Goal: Information Seeking & Learning: Find specific page/section

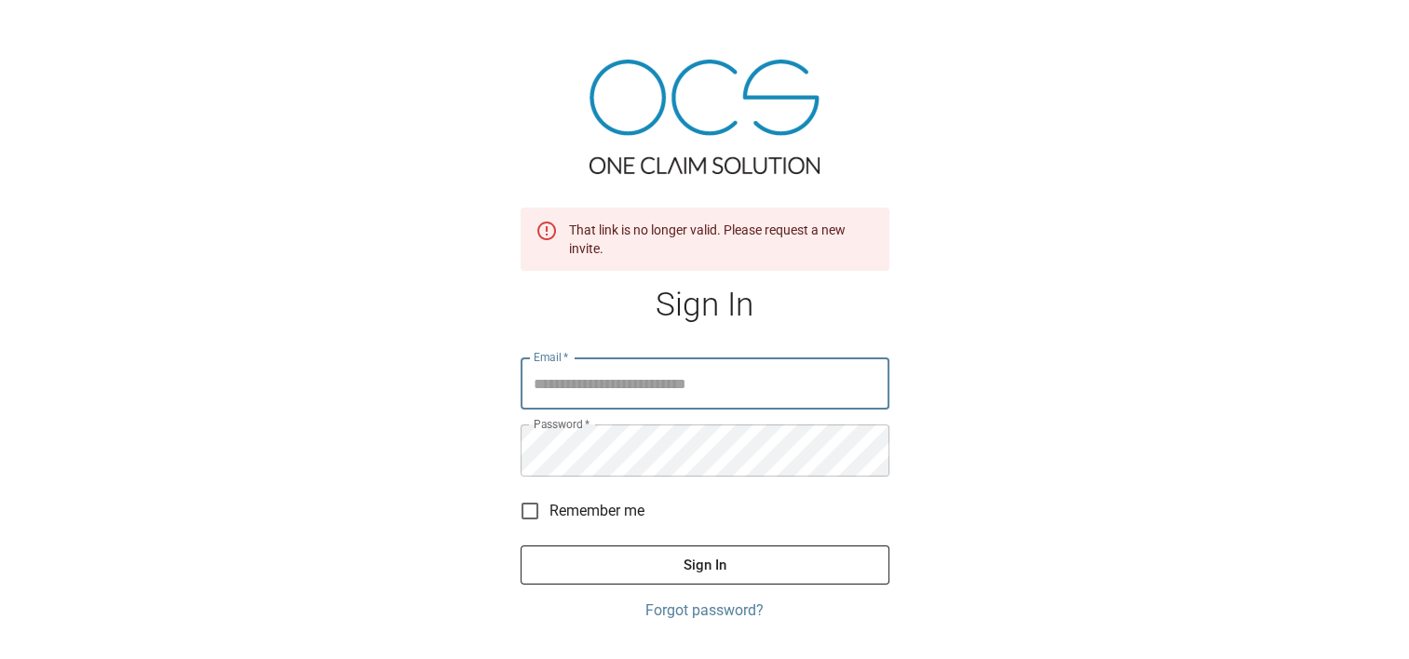
click at [600, 226] on div "That link is no longer valid. Please request a new invite." at bounding box center [721, 239] width 305 height 52
click at [656, 393] on input "Email   *" at bounding box center [705, 384] width 369 height 52
type input "**********"
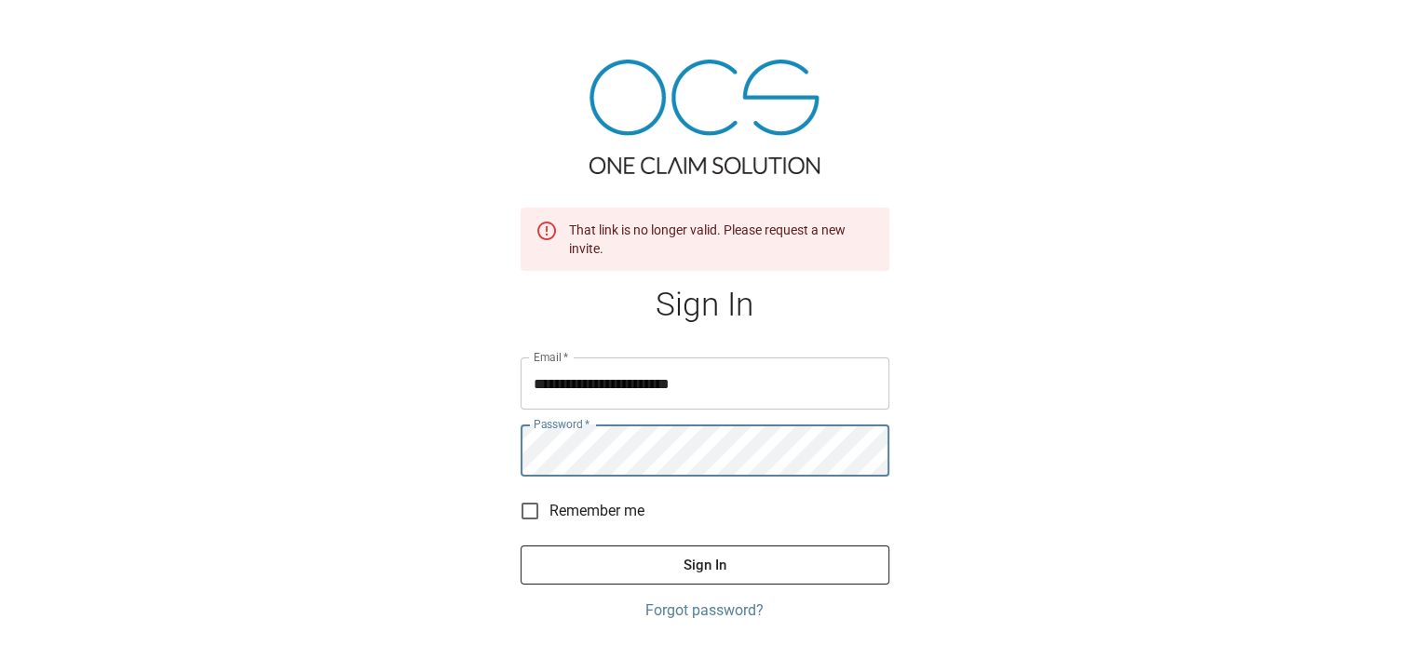
click at [521, 546] on button "Sign In" at bounding box center [705, 565] width 369 height 39
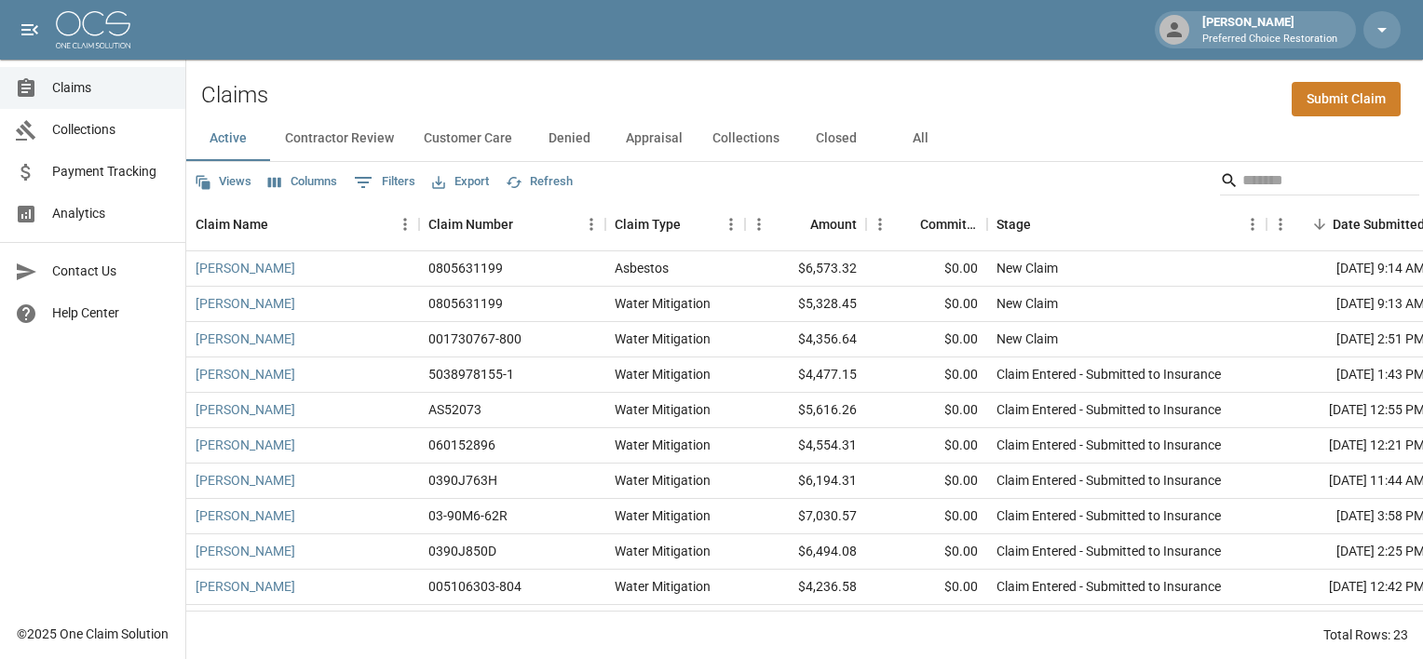
click at [88, 268] on span "Contact Us" at bounding box center [111, 272] width 118 height 20
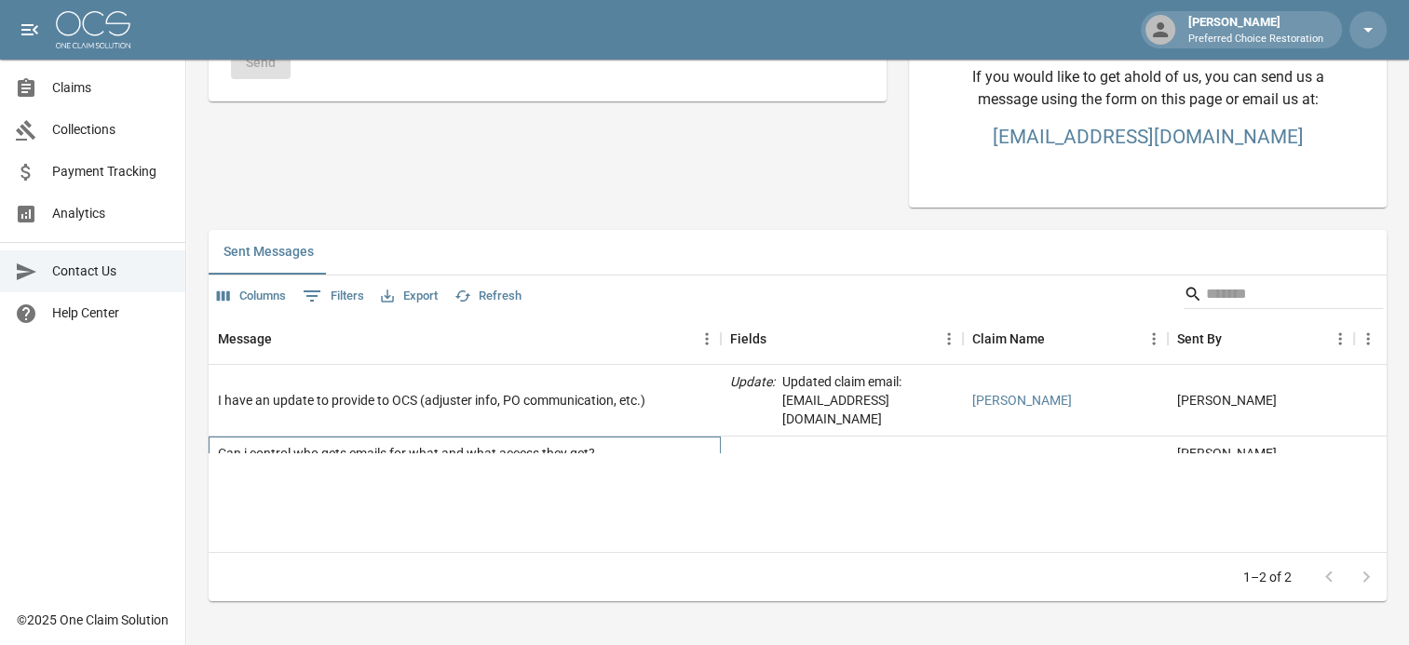
click at [427, 444] on div "Can i control who gets emails for what and what access they get?" at bounding box center [406, 453] width 377 height 19
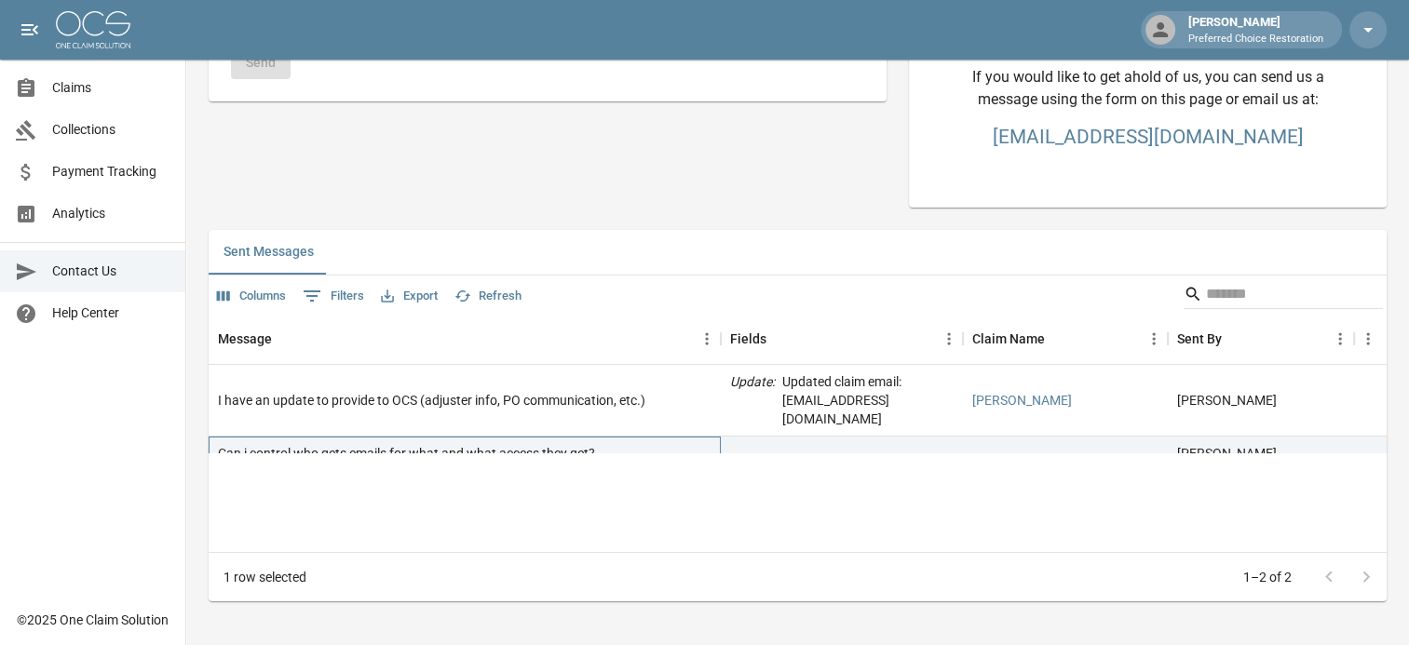
click at [424, 444] on div "Can i control who gets emails for what and what access they get?" at bounding box center [406, 453] width 377 height 19
drag, startPoint x: 424, startPoint y: 436, endPoint x: 381, endPoint y: 389, distance: 63.3
click at [381, 391] on div "I have an update to provide to OCS (adjuster info, PO communication, etc.)" at bounding box center [431, 400] width 427 height 19
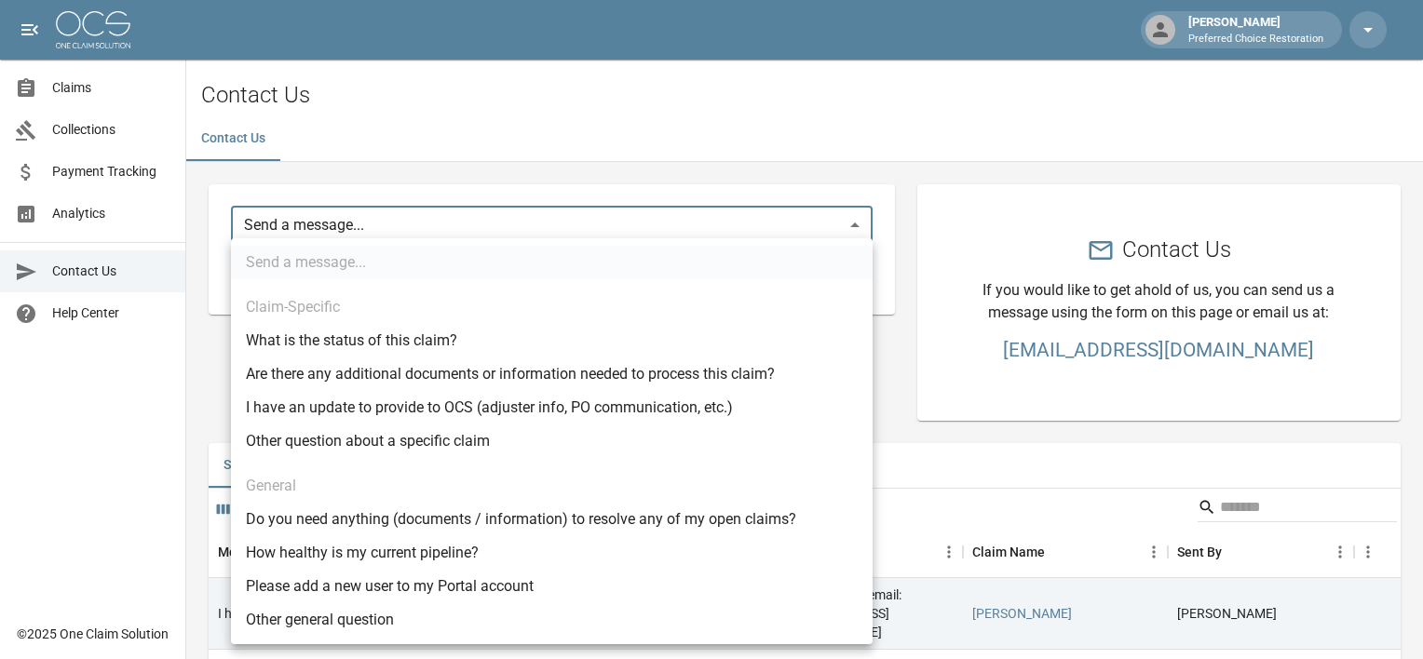
click at [311, 227] on body "[PERSON_NAME] Preferred Choice Restoration Claims Collections Payment Tracking …" at bounding box center [711, 430] width 1423 height 860
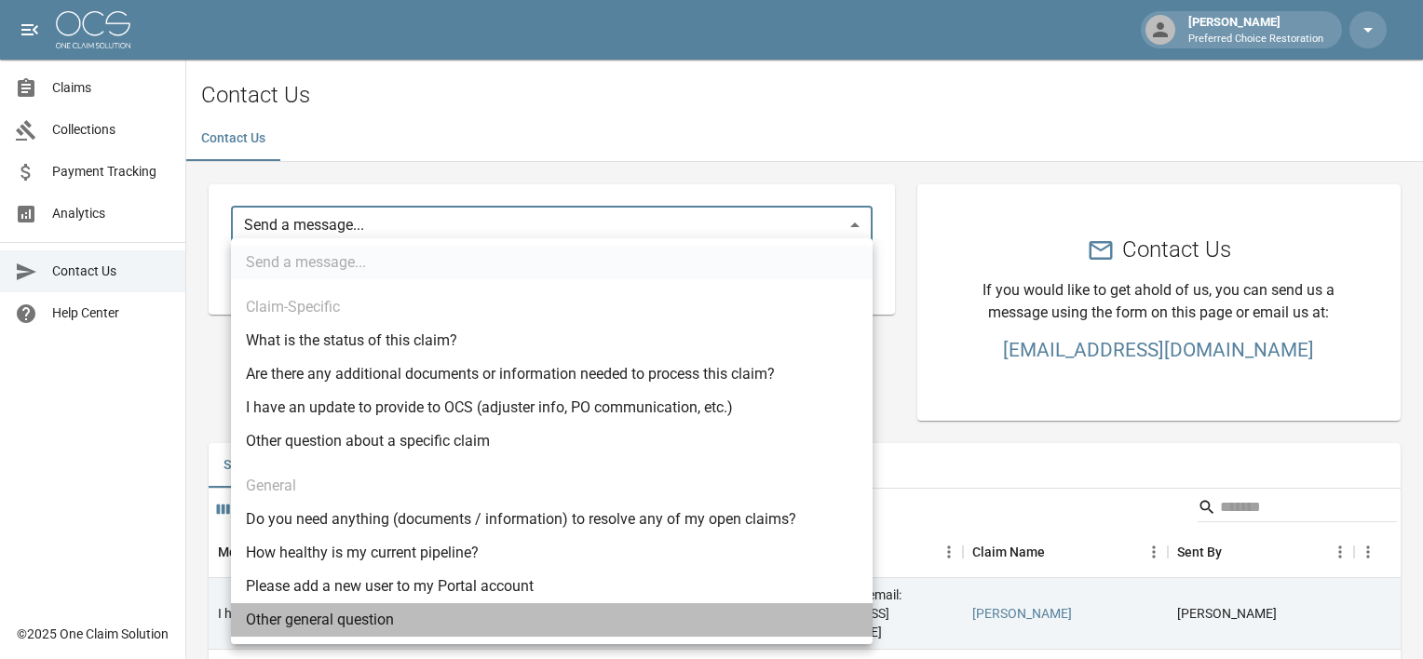
click at [364, 618] on li "Other general question" at bounding box center [552, 620] width 642 height 34
type input "*****"
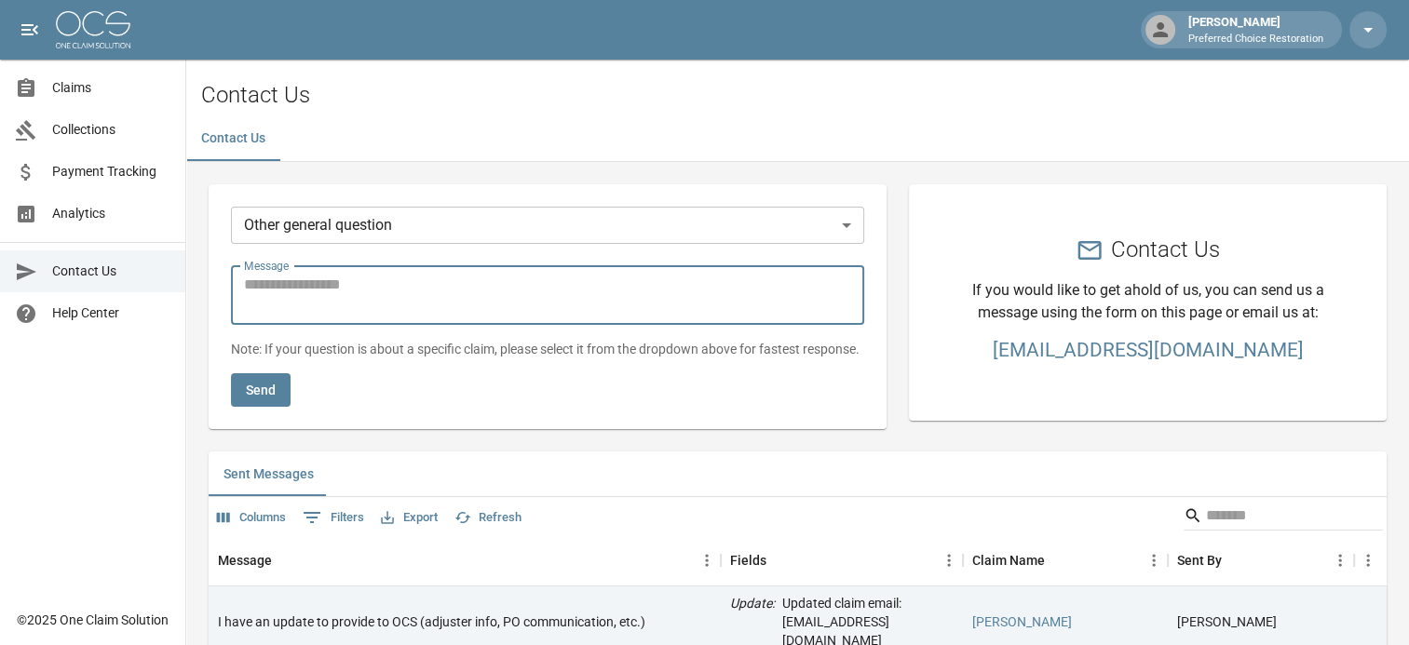
click at [282, 290] on textarea "Message" at bounding box center [547, 295] width 607 height 43
type textarea "*"
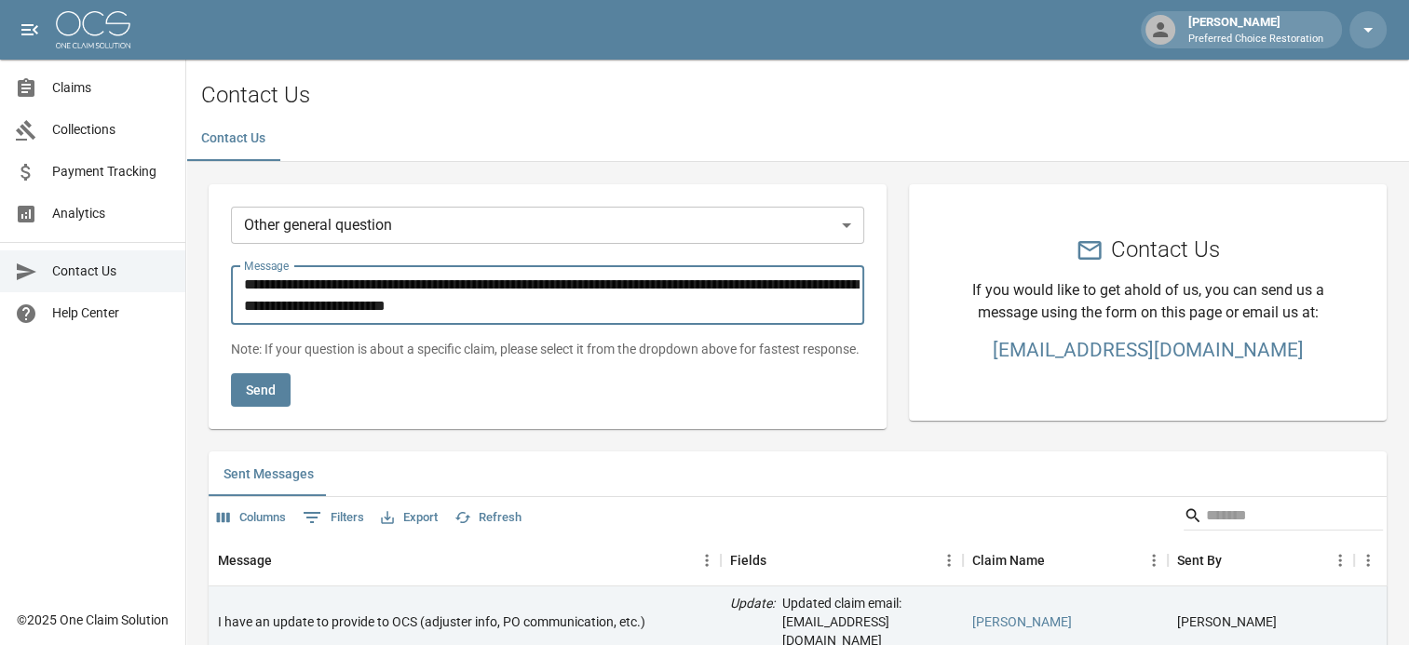
click at [681, 293] on textarea "**********" at bounding box center [552, 295] width 616 height 43
click at [556, 311] on textarea "**********" at bounding box center [552, 295] width 616 height 43
type textarea "**********"
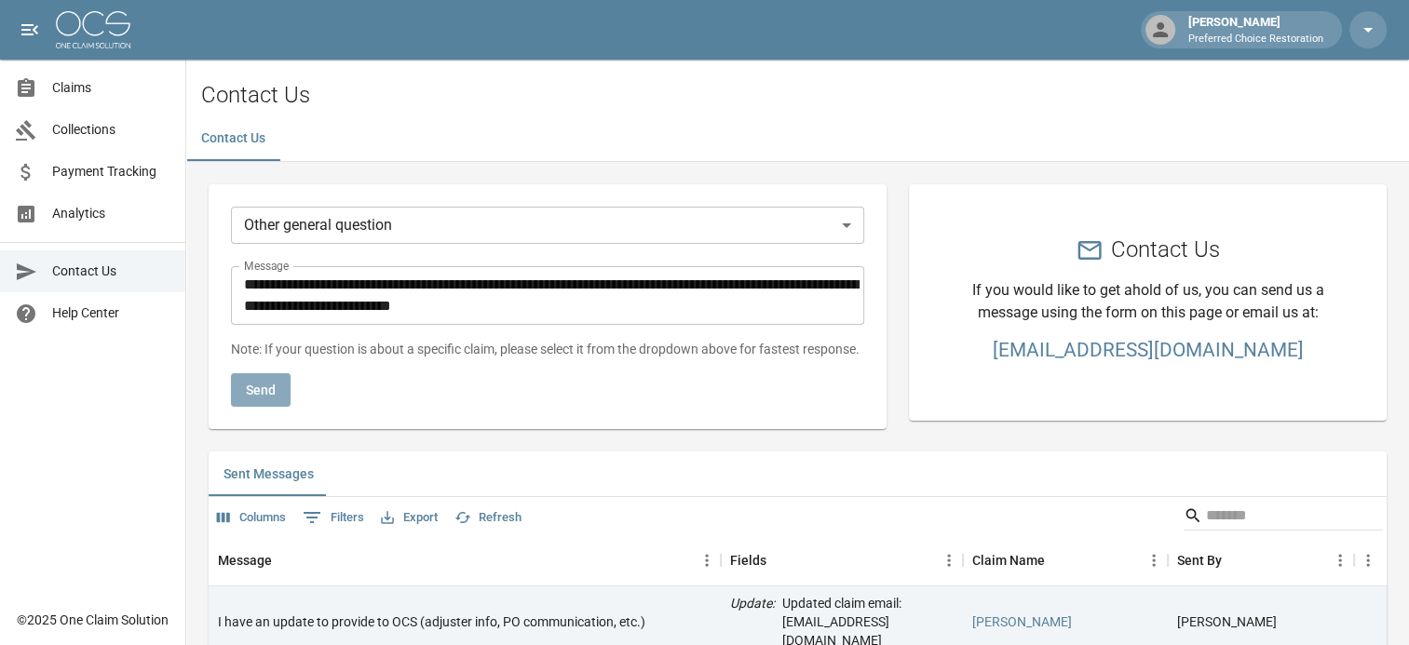
click at [261, 390] on button "Send" at bounding box center [261, 390] width 60 height 34
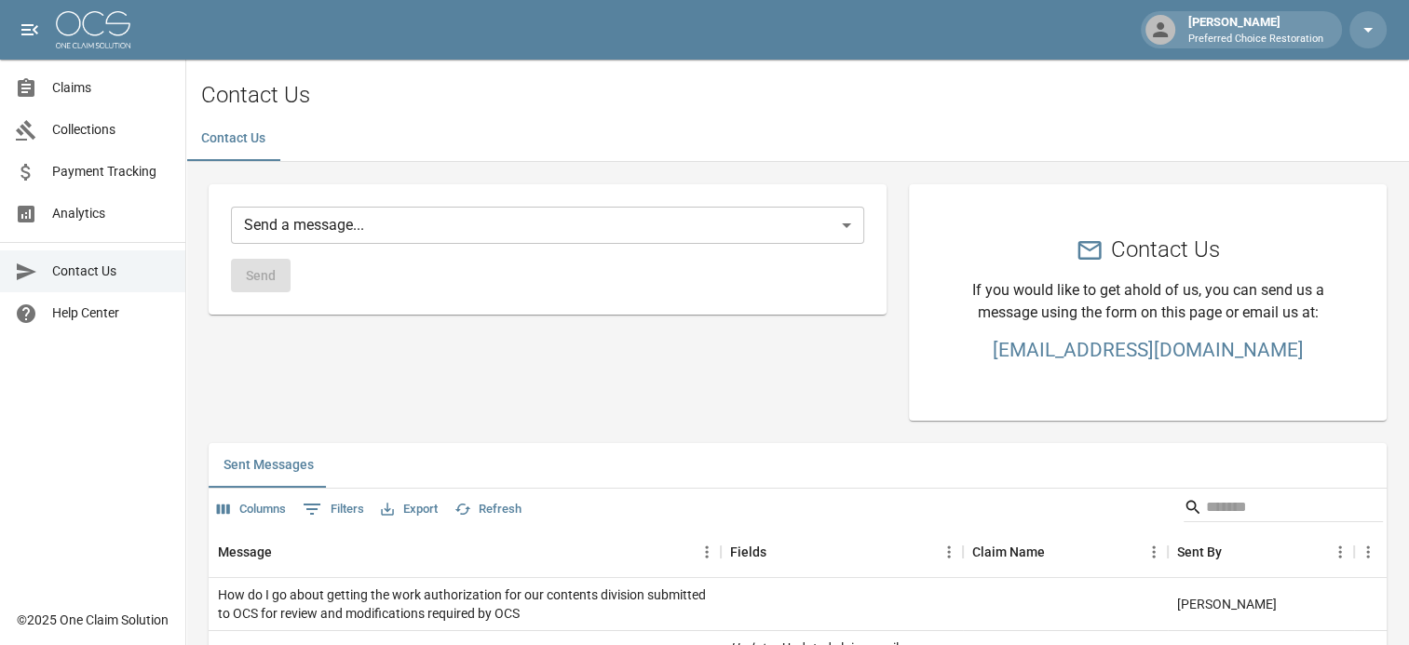
click at [100, 171] on span "Payment Tracking" at bounding box center [111, 172] width 118 height 20
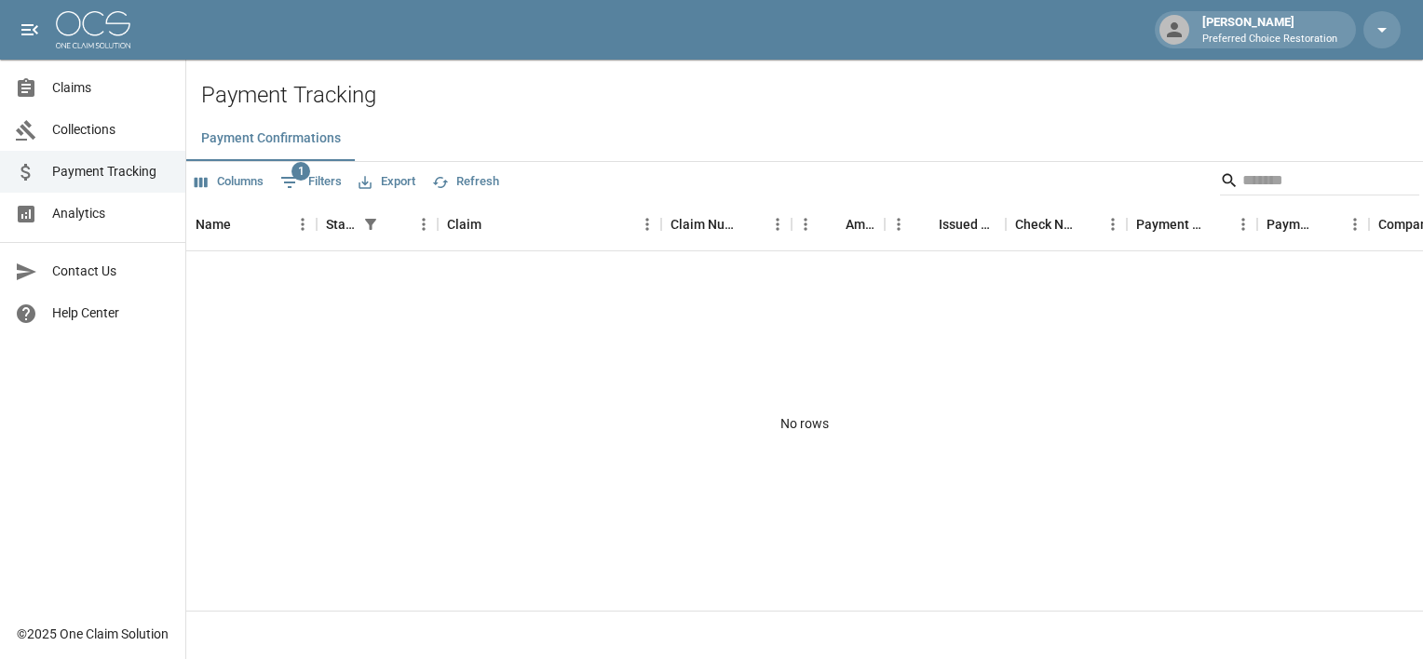
click at [89, 130] on span "Collections" at bounding box center [111, 130] width 118 height 20
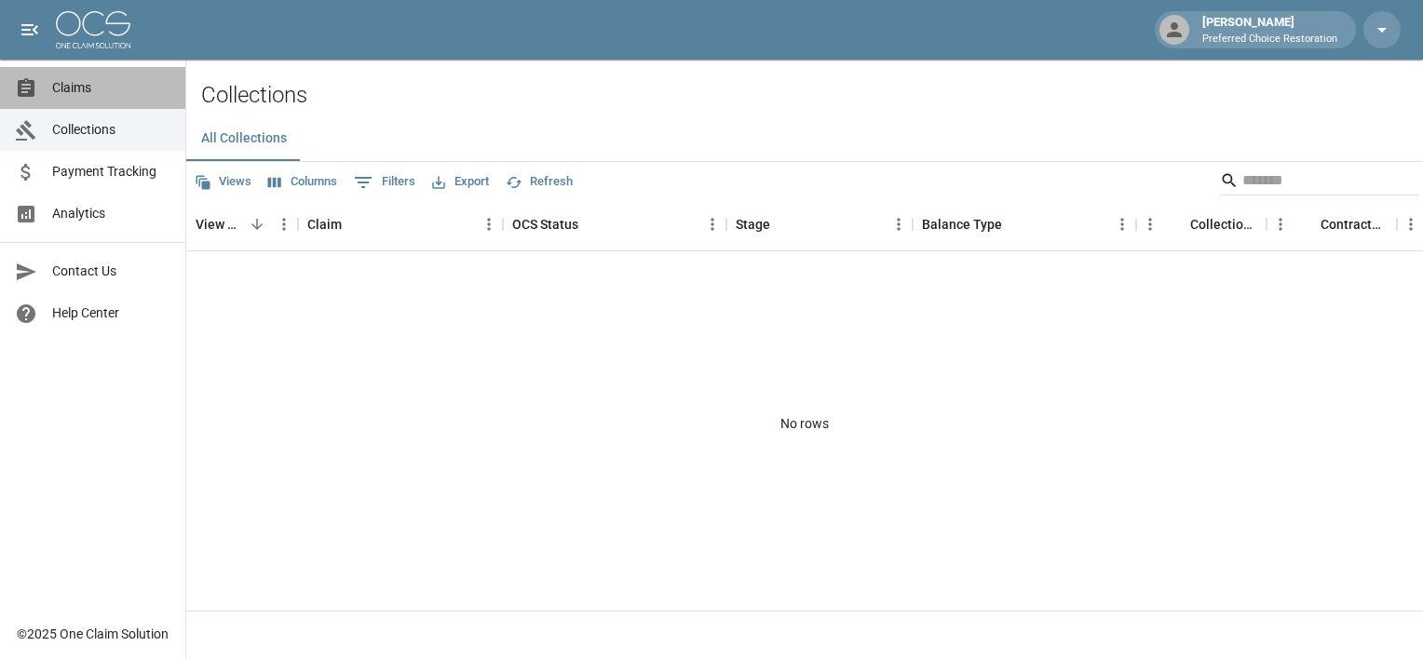
click at [66, 92] on span "Claims" at bounding box center [111, 88] width 118 height 20
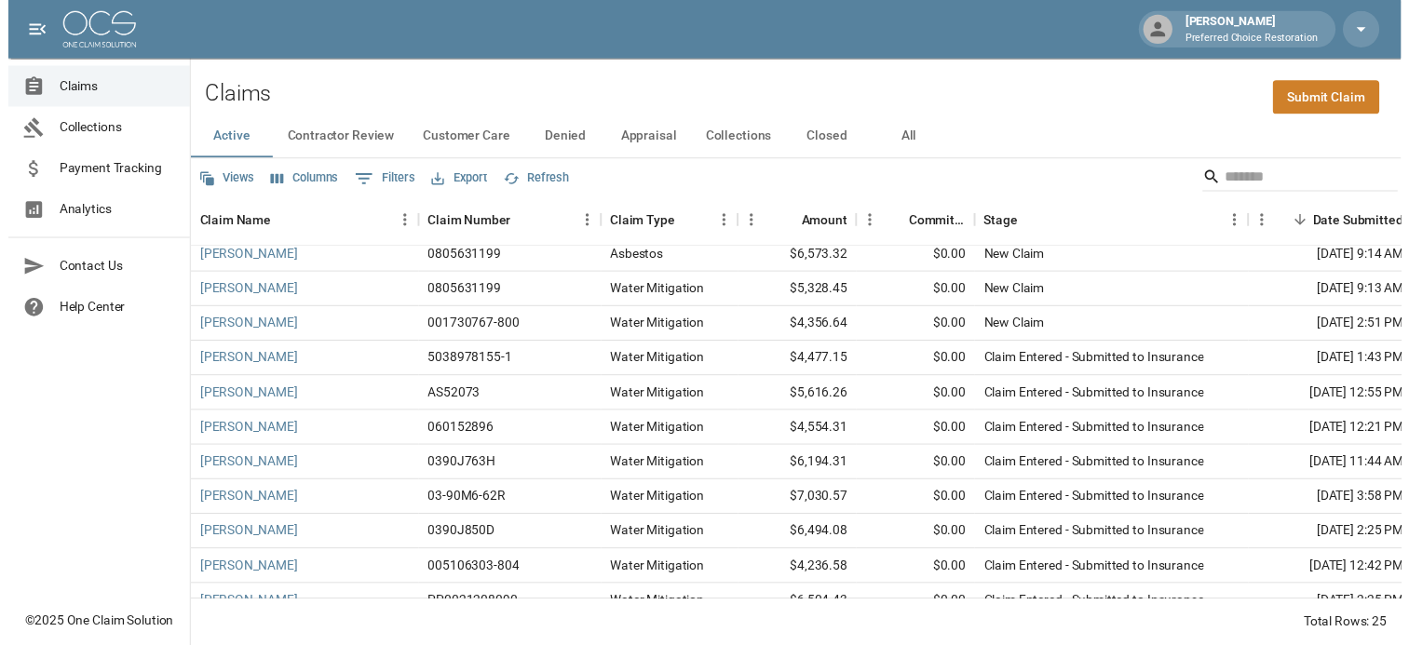
scroll to position [98, 0]
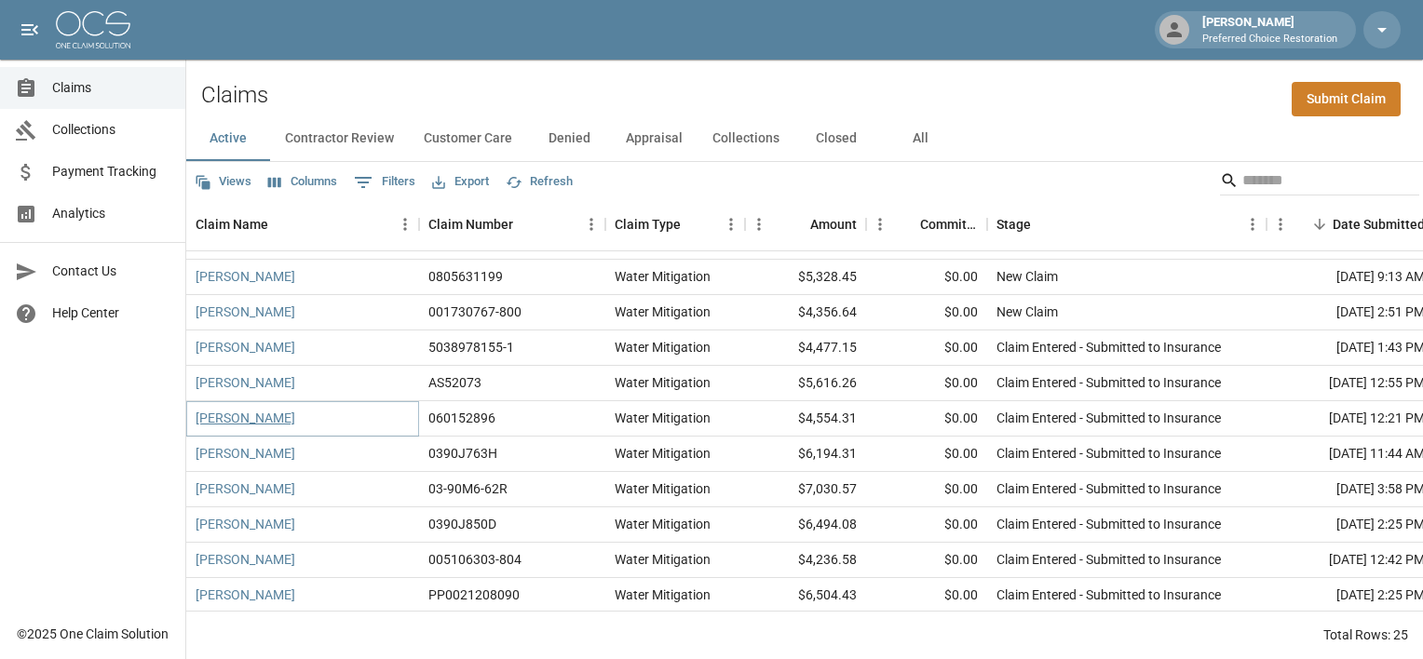
click at [230, 418] on link "[PERSON_NAME]" at bounding box center [246, 418] width 100 height 19
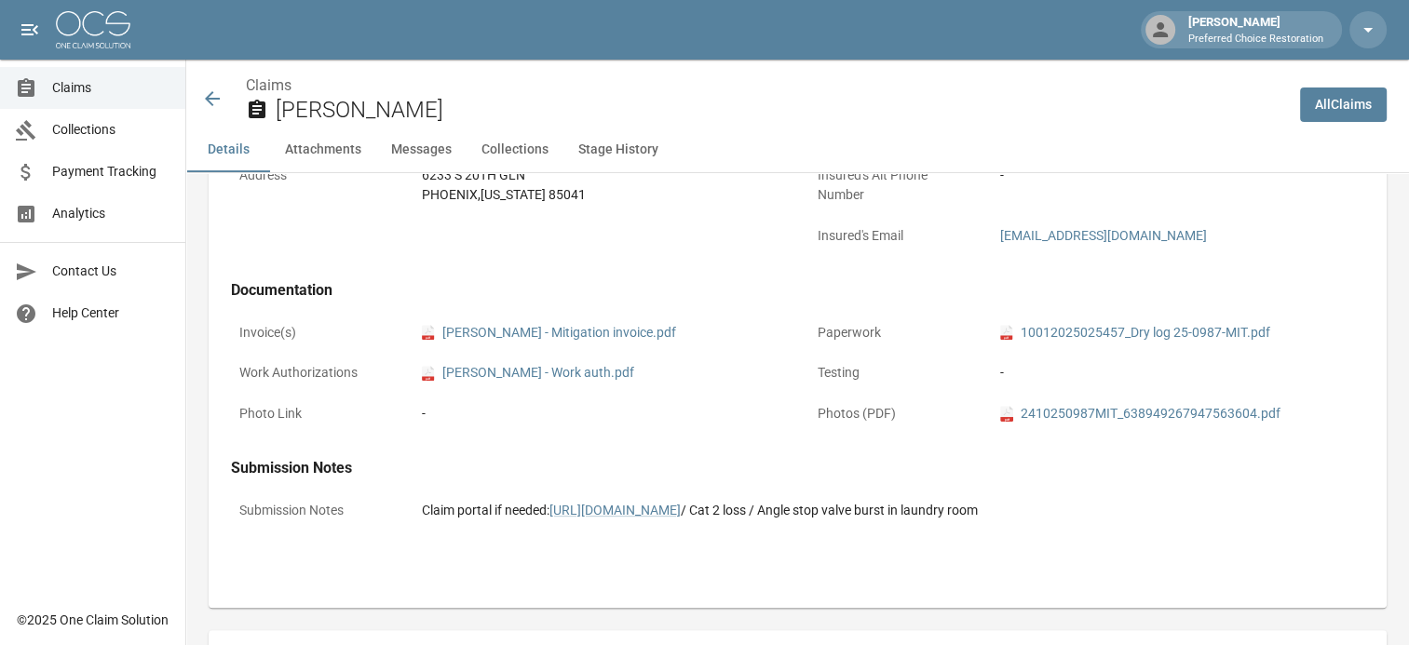
scroll to position [728, 0]
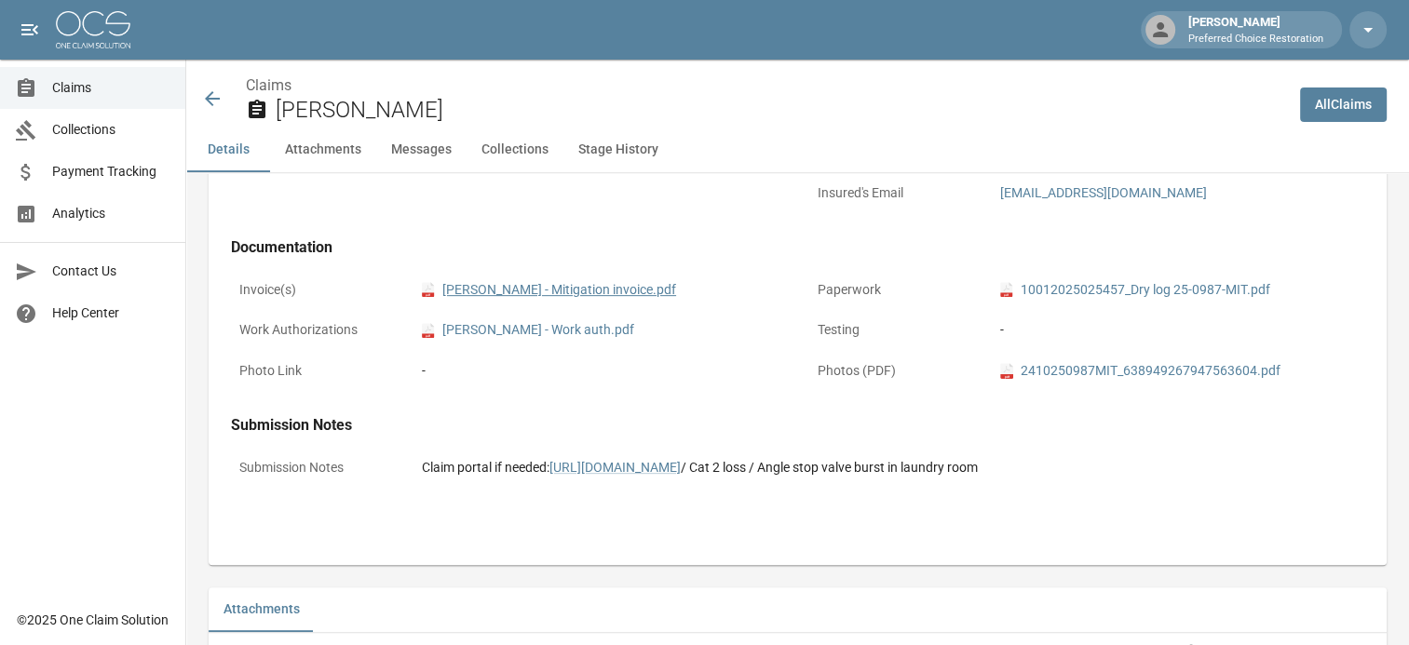
click at [548, 293] on link "pdf [PERSON_NAME] - Mitigation invoice.pdf" at bounding box center [549, 290] width 254 height 20
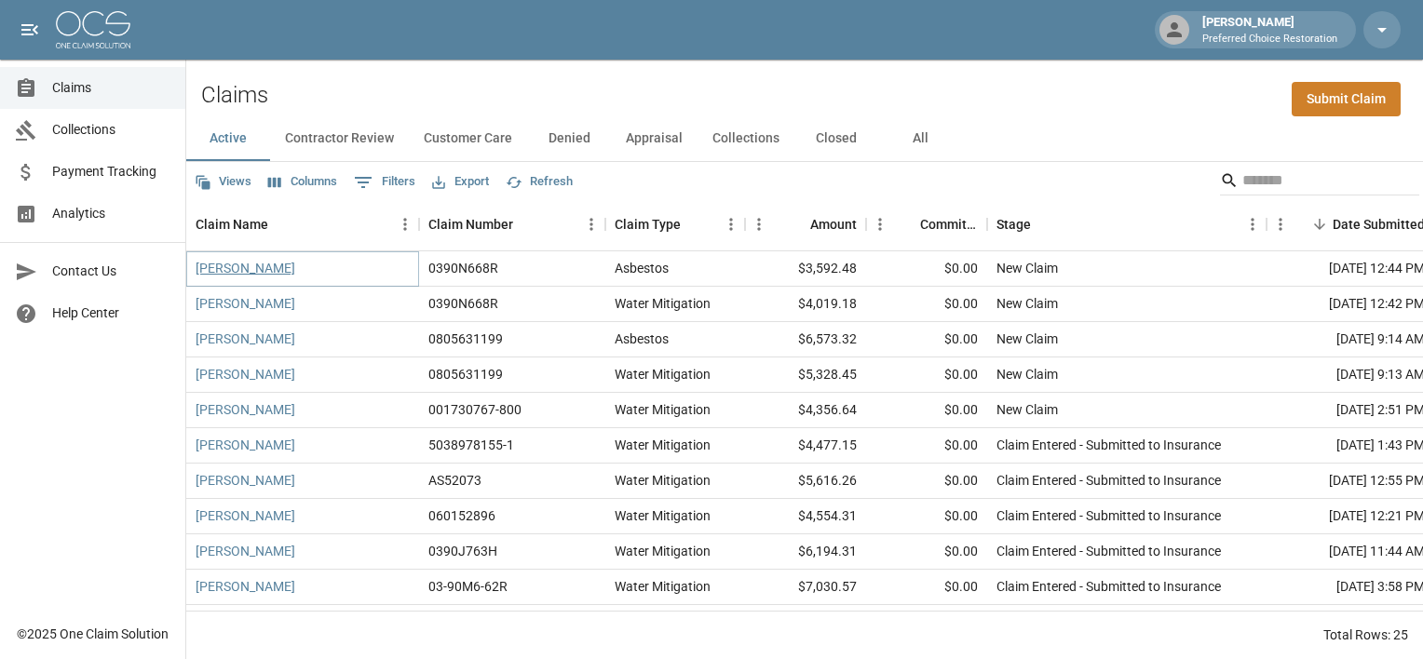
click at [230, 264] on link "[PERSON_NAME]" at bounding box center [246, 268] width 100 height 19
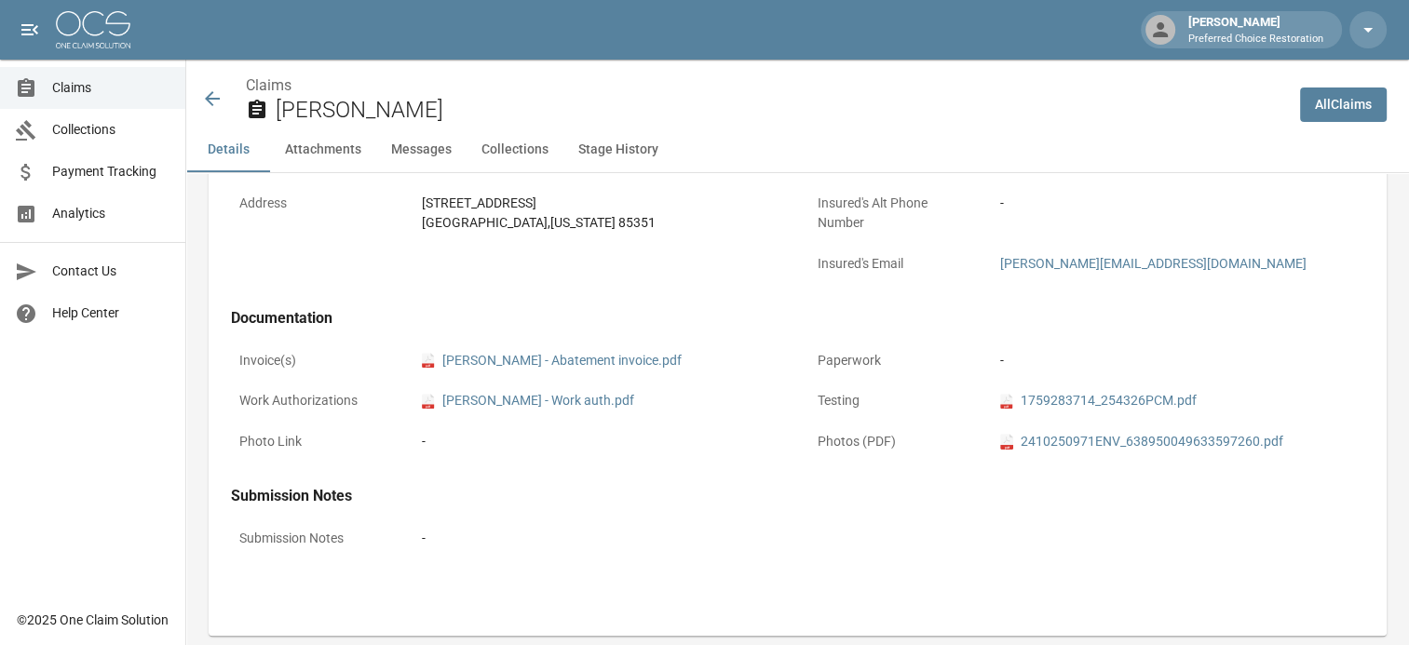
scroll to position [678, 0]
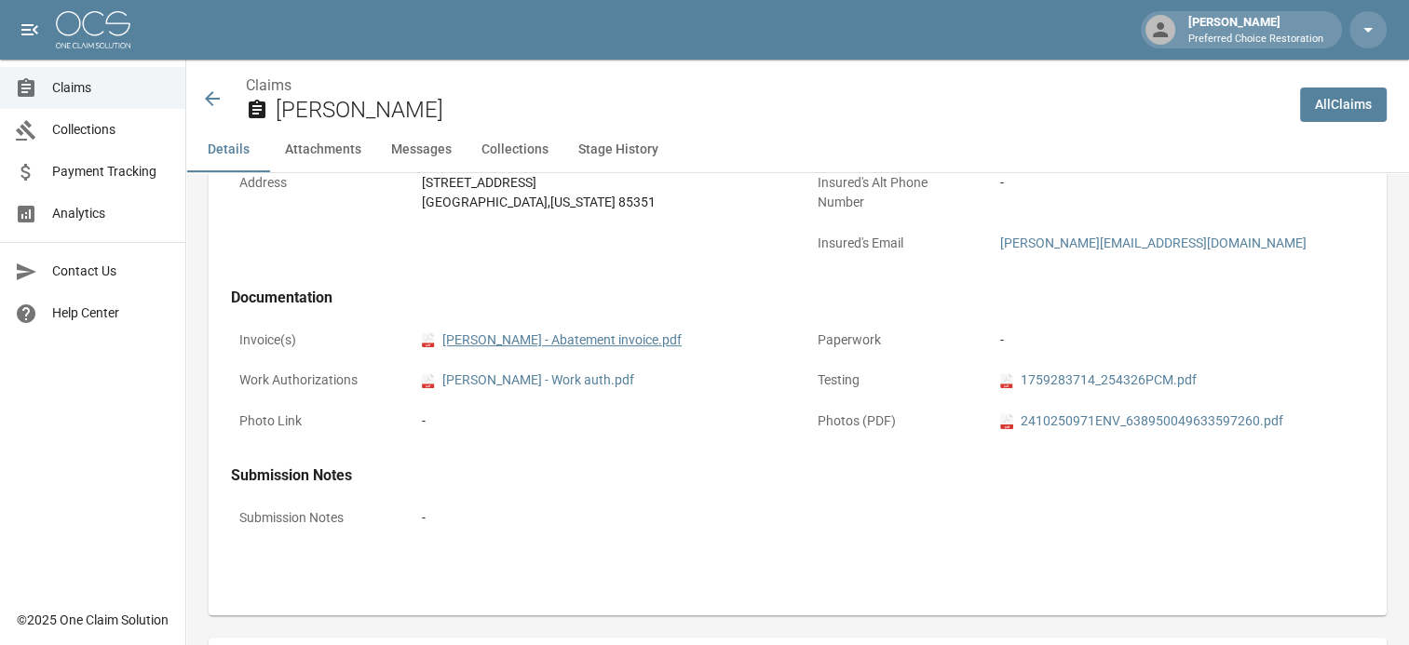
click at [527, 336] on link "pdf [PERSON_NAME] - Abatement invoice.pdf" at bounding box center [552, 341] width 260 height 20
click at [482, 376] on link "pdf [PERSON_NAME] - Work auth.pdf" at bounding box center [528, 381] width 212 height 20
